Goal: Navigation & Orientation: Go to known website

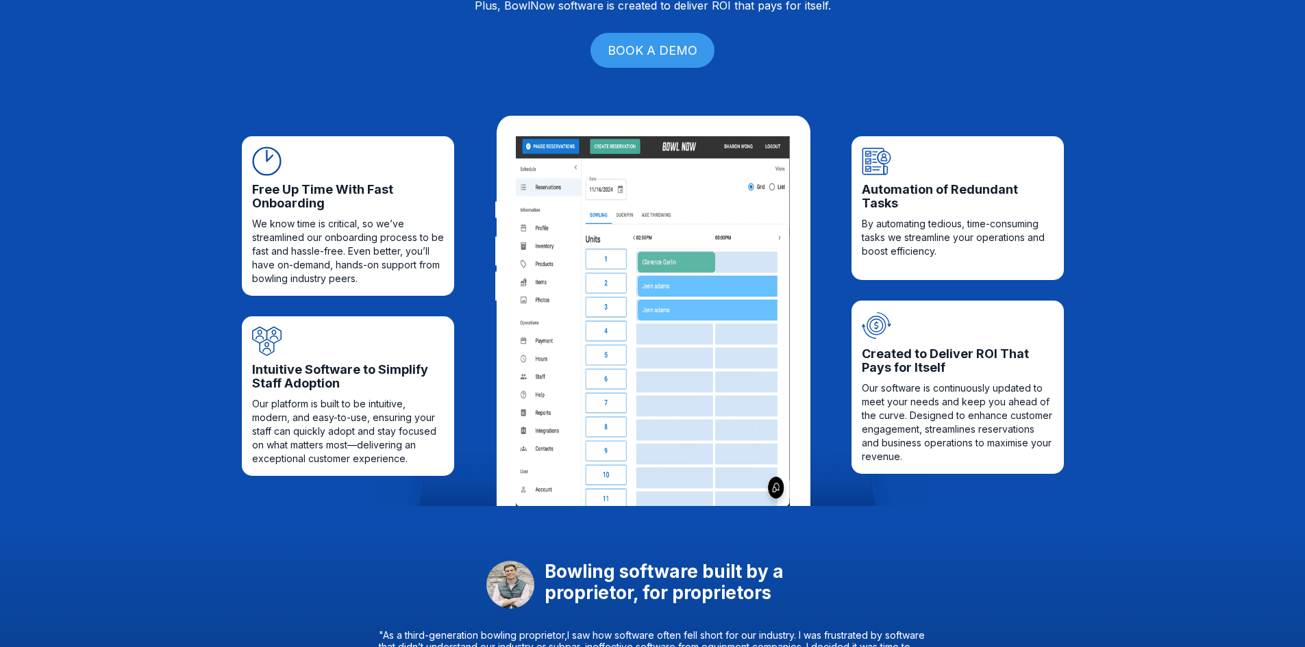
scroll to position [137, 0]
